Goal: Check status: Check status

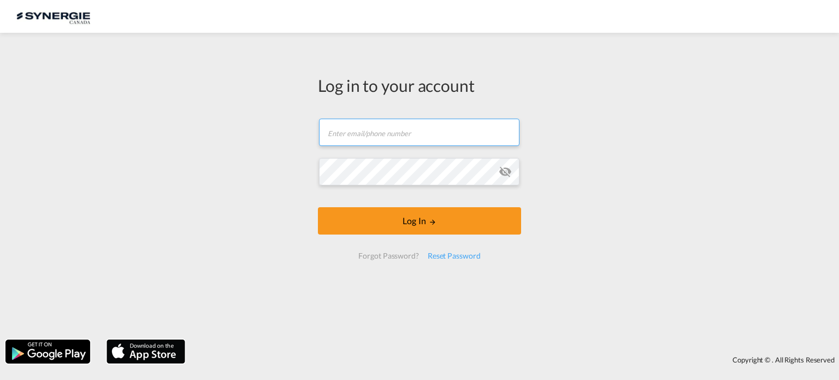
type input "[EMAIL_ADDRESS][DOMAIN_NAME]"
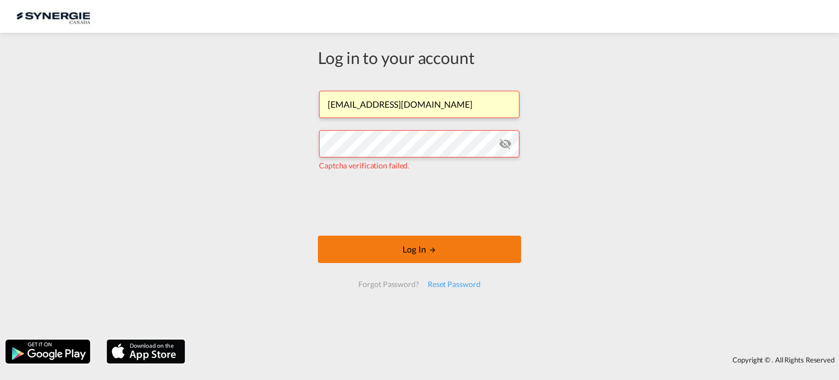
click at [420, 253] on button "Log In" at bounding box center [419, 249] width 203 height 27
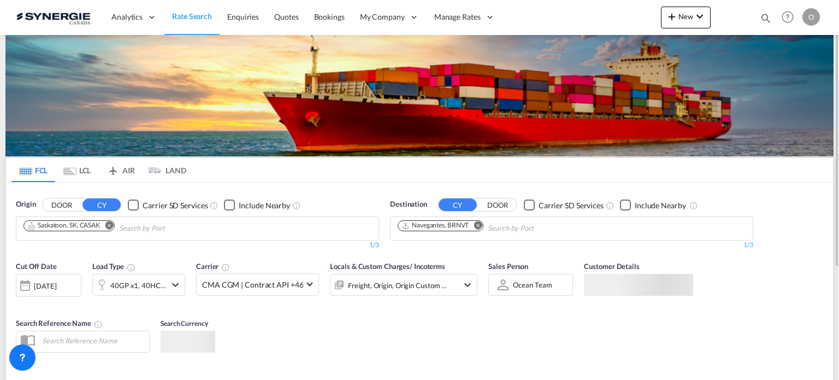
click at [767, 15] on md-icon "icon-magnify" at bounding box center [766, 18] width 12 height 12
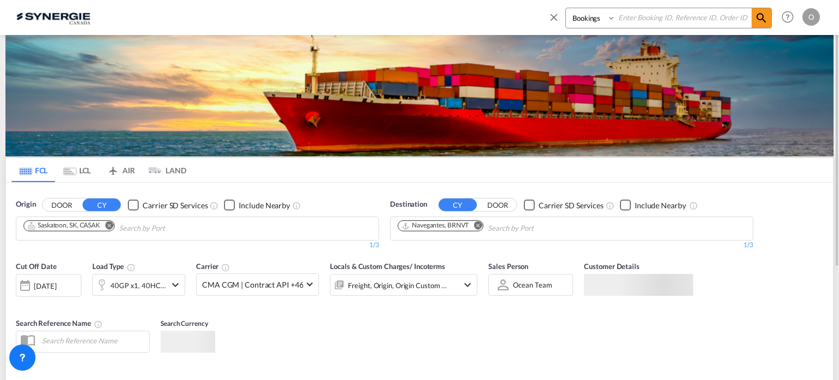
click at [695, 13] on input at bounding box center [684, 17] width 136 height 19
paste input "SYN100078"
type input "SYN100078"
click at [760, 25] on span at bounding box center [762, 18] width 20 height 20
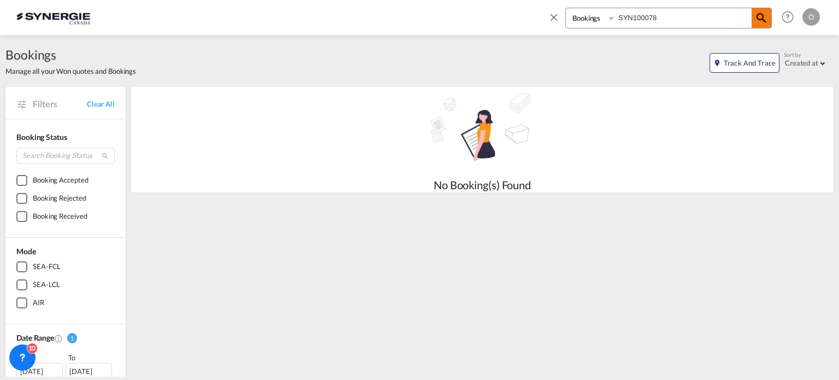
click at [761, 18] on md-icon "icon-magnify" at bounding box center [761, 17] width 13 height 13
